Goal: Use online tool/utility: Utilize a website feature to perform a specific function

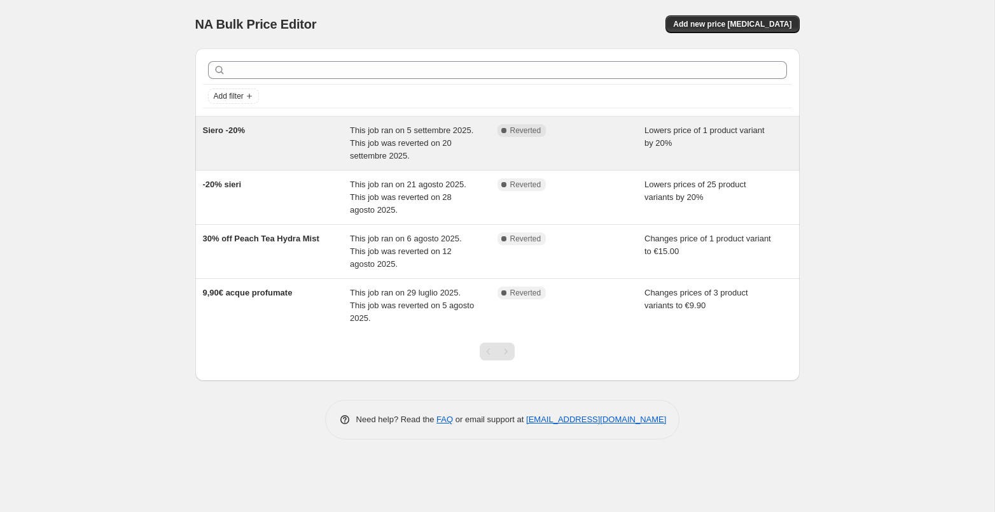
click at [244, 130] on span "Siero -20%" at bounding box center [224, 130] width 42 height 10
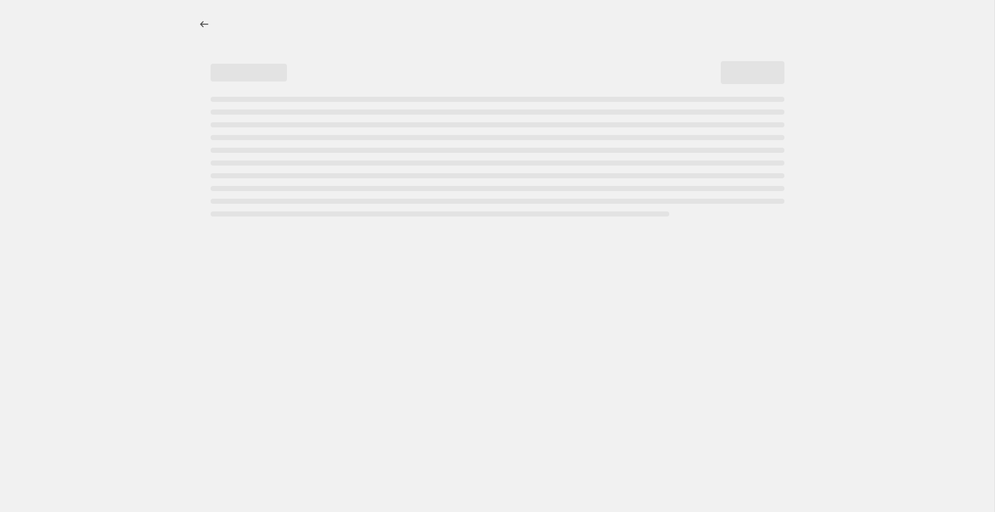
select select "percentage"
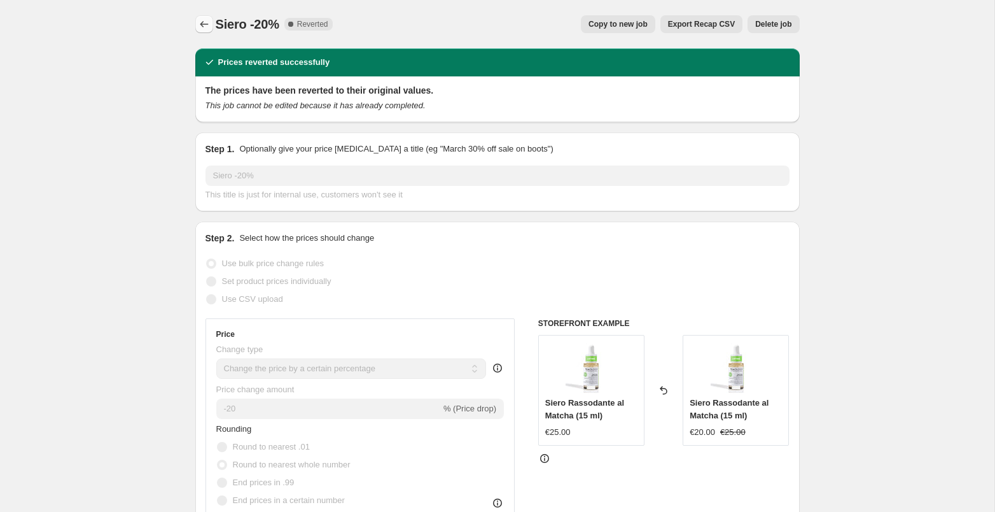
click at [206, 24] on icon "Price change jobs" at bounding box center [204, 24] width 13 height 13
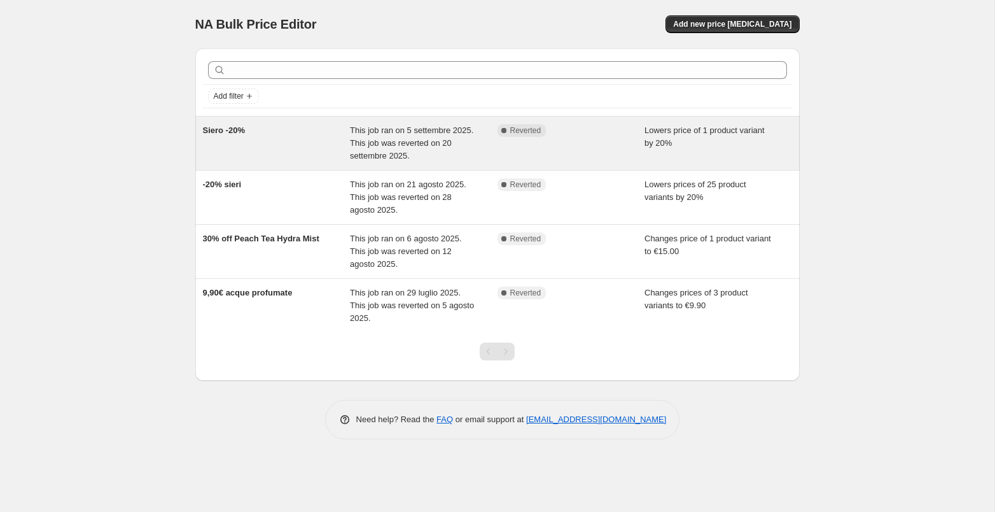
click at [340, 129] on div "Siero -20%" at bounding box center [277, 143] width 148 height 38
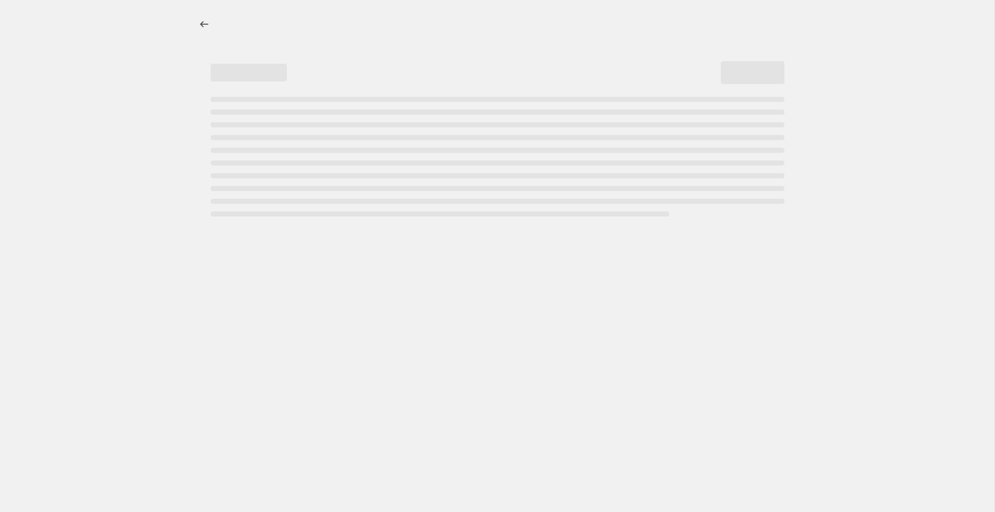
select select "percentage"
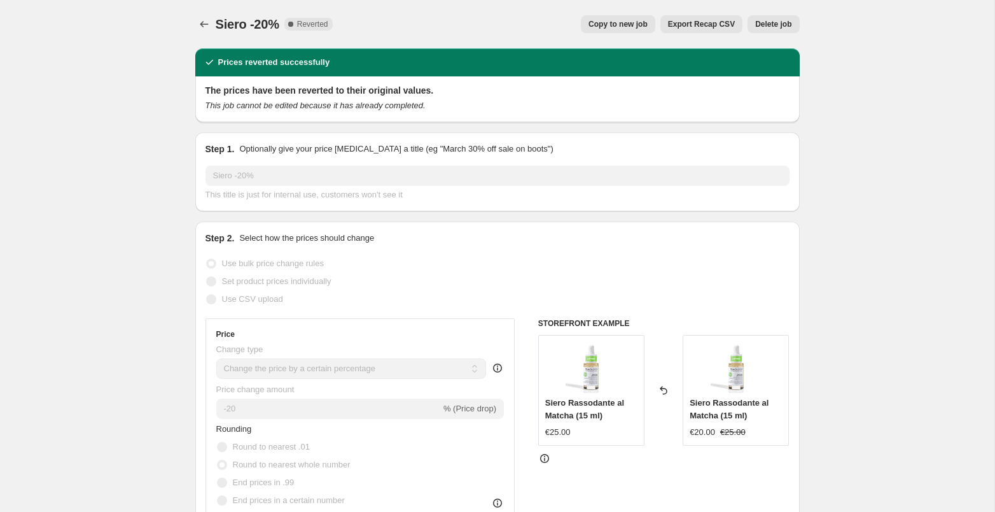
click at [251, 52] on div "Prices reverted successfully" at bounding box center [497, 62] width 604 height 28
click at [258, 90] on h2 "The prices have been reverted to their original values." at bounding box center [498, 90] width 584 height 13
click at [601, 21] on span "Copy to new job" at bounding box center [618, 24] width 59 height 10
select select "percentage"
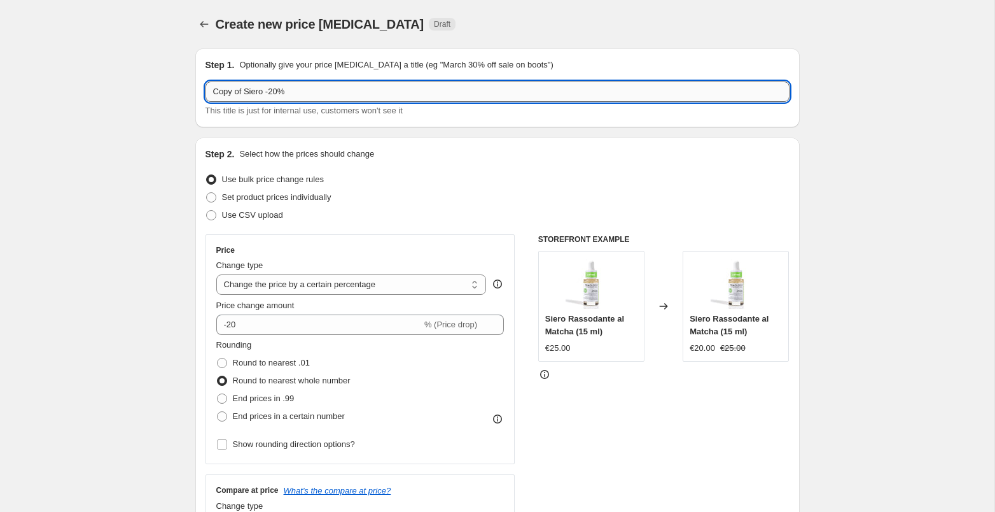
drag, startPoint x: 246, startPoint y: 94, endPoint x: 206, endPoint y: 90, distance: 39.6
click at [206, 90] on input "Copy of Siero -20%" at bounding box center [498, 91] width 584 height 20
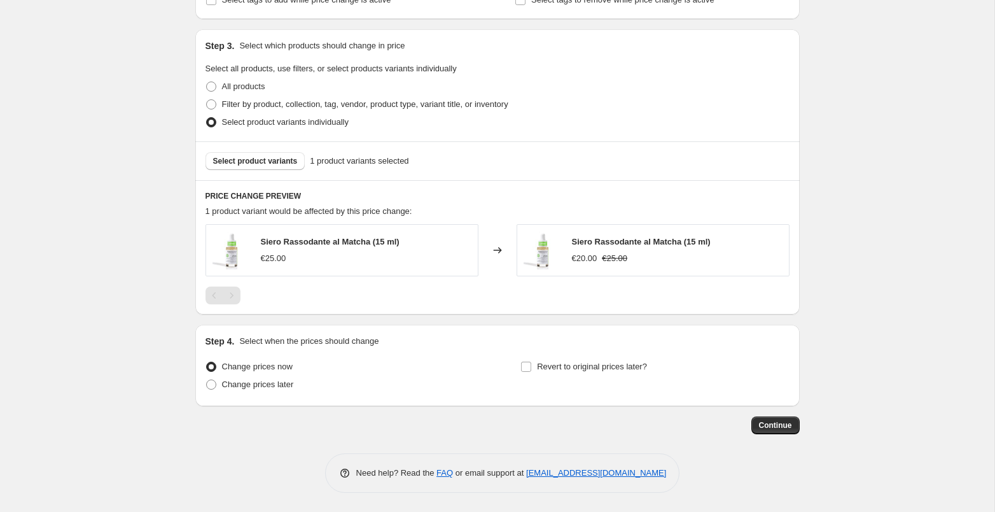
scroll to position [564, 0]
type input "Siero -20%"
click at [525, 369] on input "Revert to original prices later?" at bounding box center [526, 367] width 10 height 10
checkbox input "true"
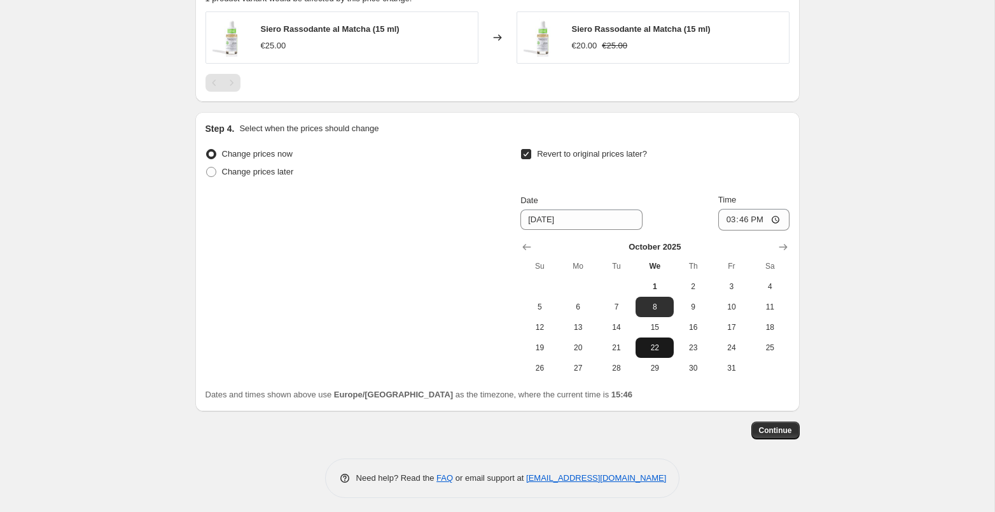
scroll to position [779, 0]
click at [660, 324] on span "15" at bounding box center [655, 326] width 28 height 10
type input "[DATE]"
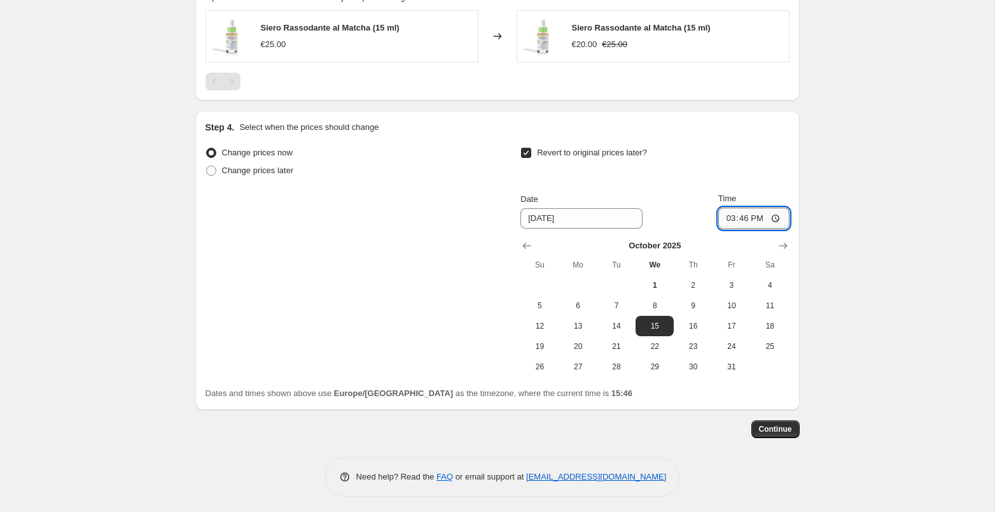
click at [745, 215] on input "15:46" at bounding box center [753, 218] width 71 height 22
type input "23:59"
click at [773, 431] on span "Continue" at bounding box center [775, 429] width 33 height 10
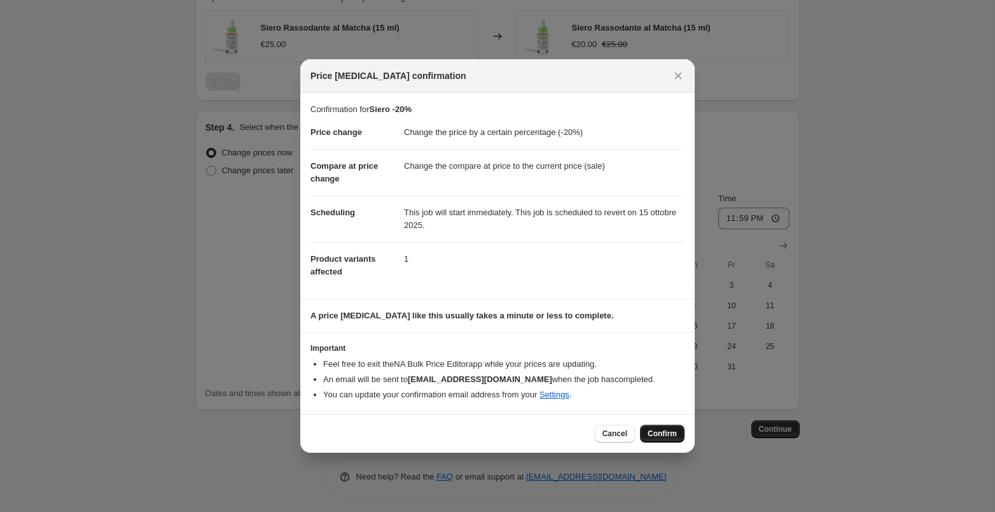
click at [652, 438] on span "Confirm" at bounding box center [662, 433] width 29 height 10
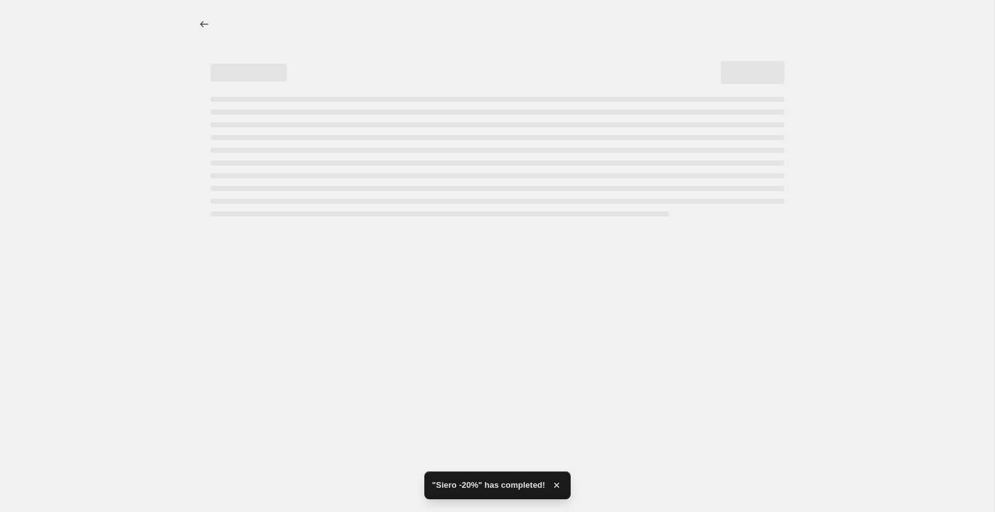
select select "percentage"
